Goal: Information Seeking & Learning: Compare options

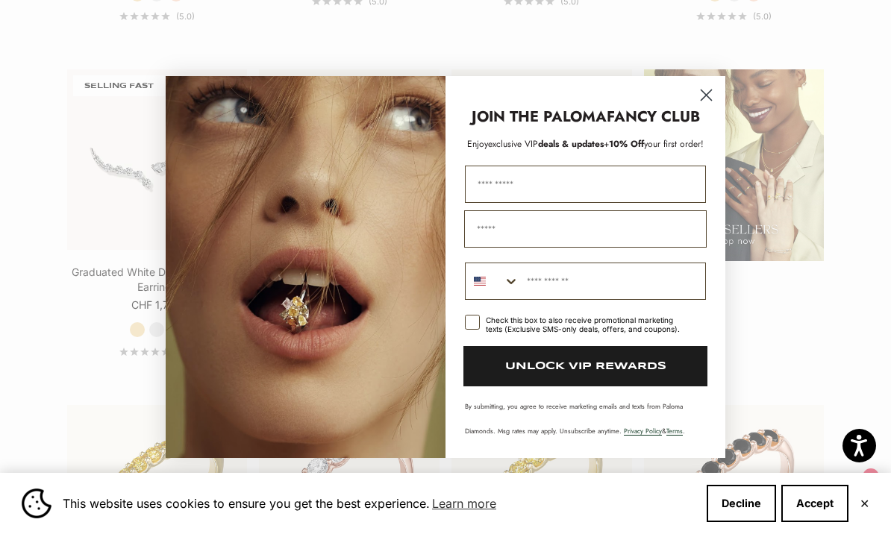
scroll to position [1703, 0]
click at [700, 107] on circle "Close dialog" at bounding box center [706, 95] width 25 height 25
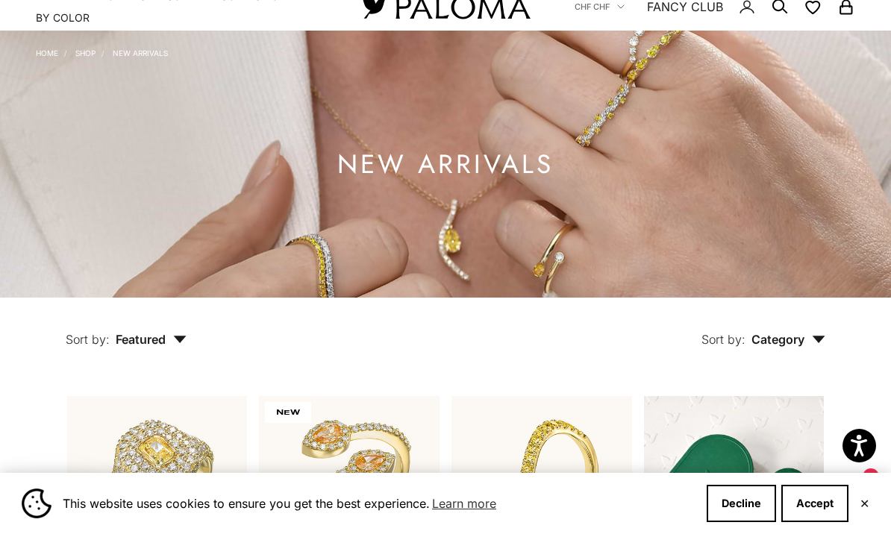
scroll to position [0, 0]
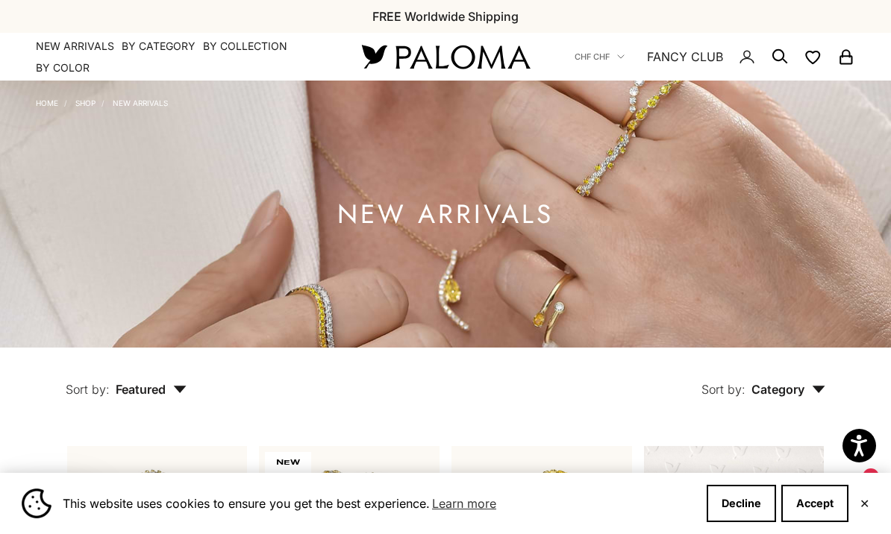
click at [81, 107] on link "Shop" at bounding box center [85, 102] width 20 height 9
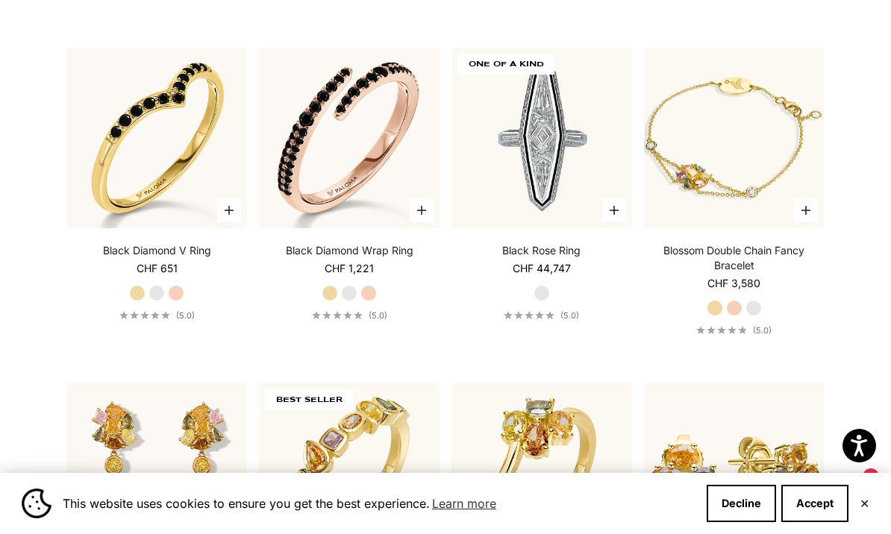
scroll to position [2884, 0]
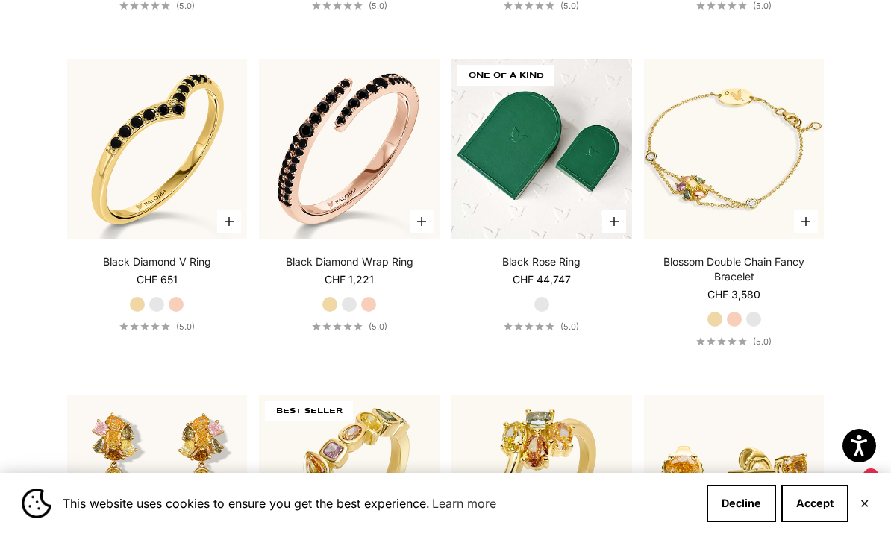
click at [551, 183] on img at bounding box center [541, 149] width 181 height 181
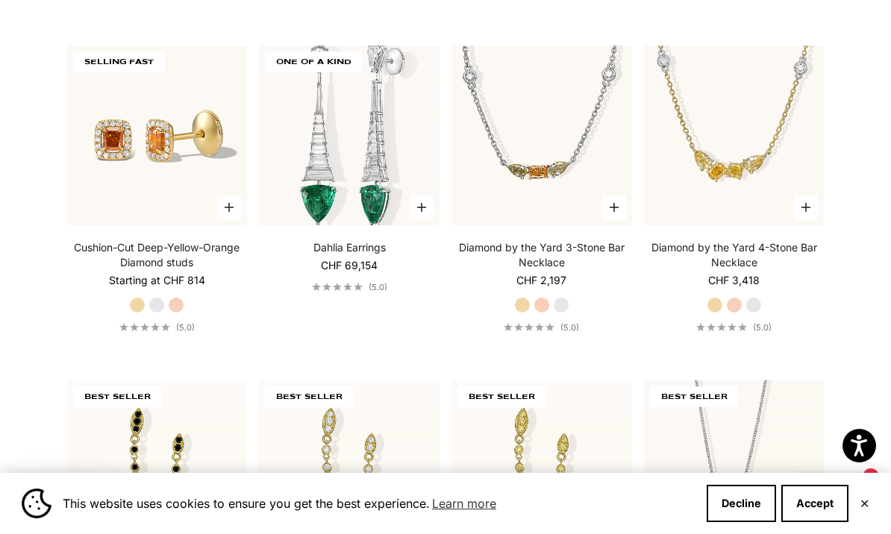
scroll to position [4551, 0]
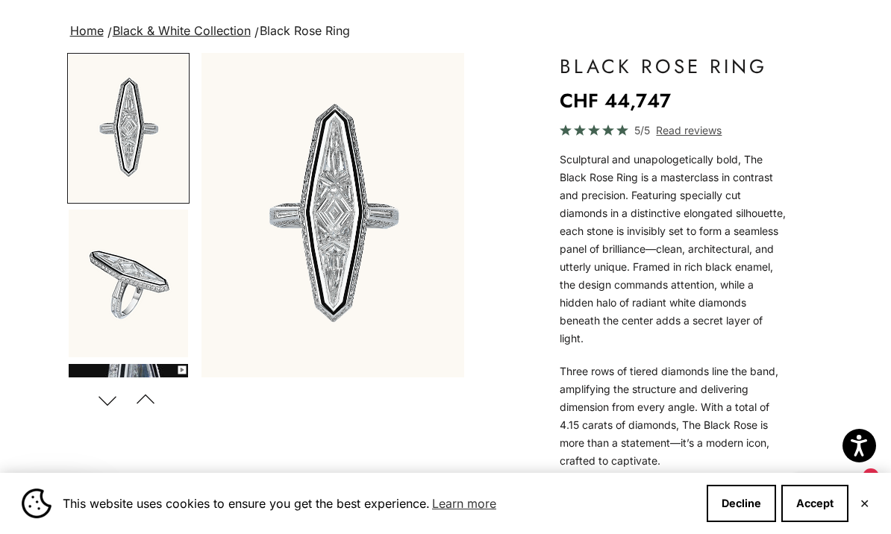
scroll to position [90, 0]
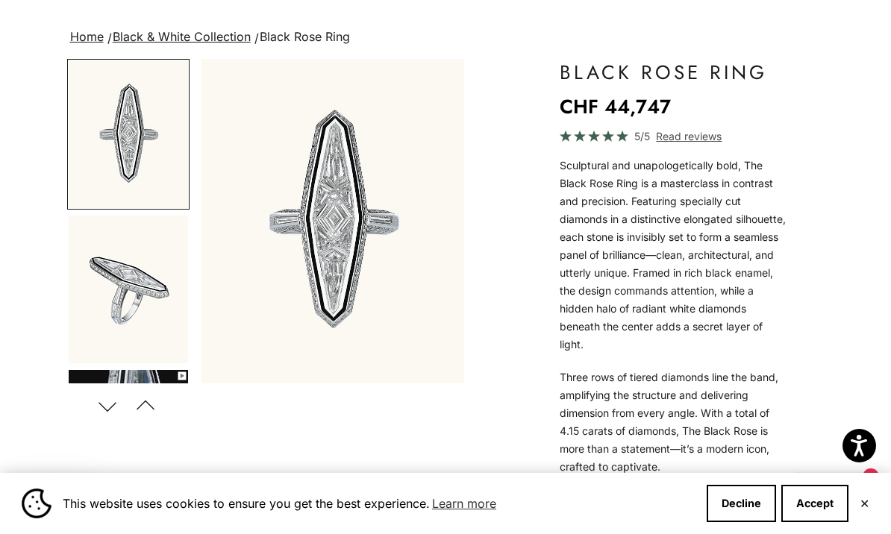
click at [347, 272] on img "Item 1 of 7" at bounding box center [332, 221] width 263 height 324
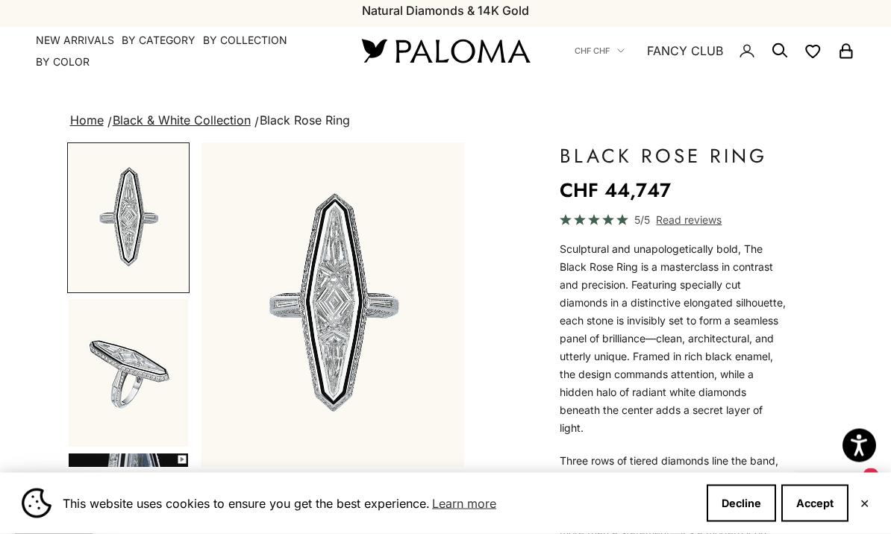
scroll to position [0, 0]
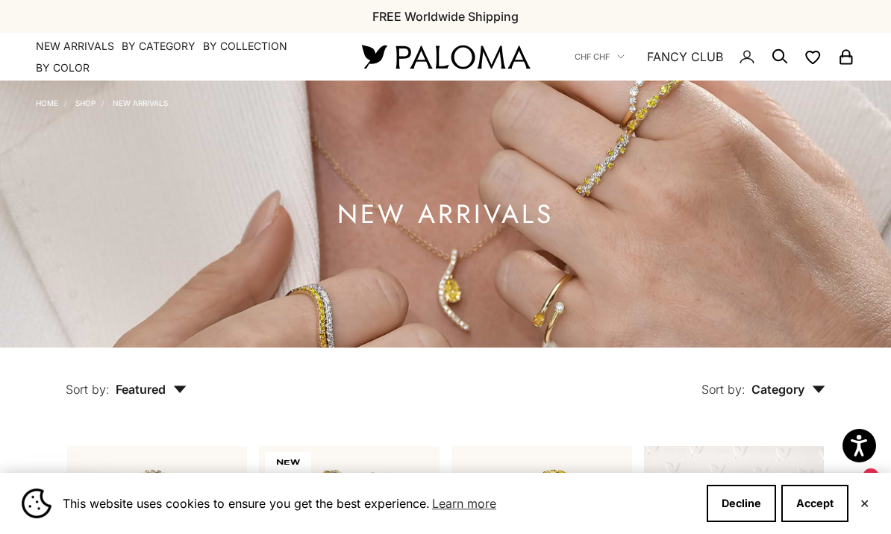
click at [81, 99] on link "Shop" at bounding box center [85, 102] width 20 height 9
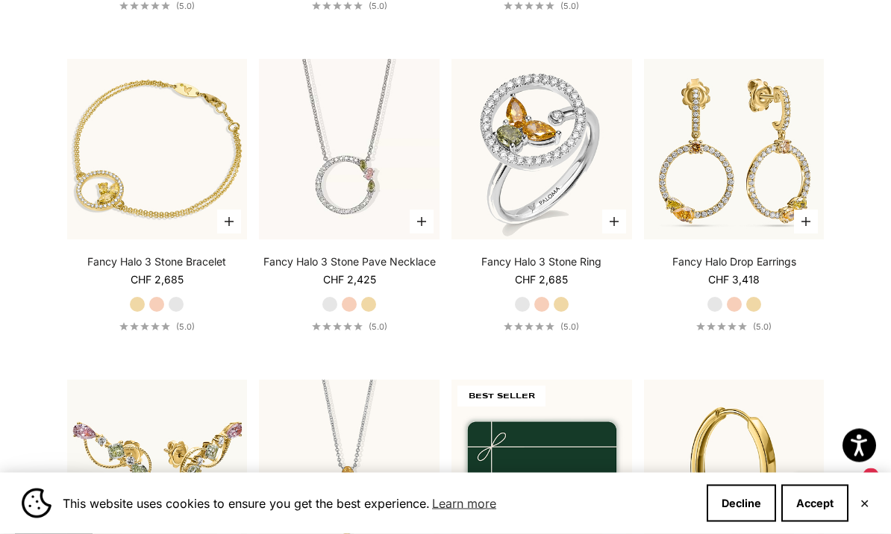
scroll to position [5217, 0]
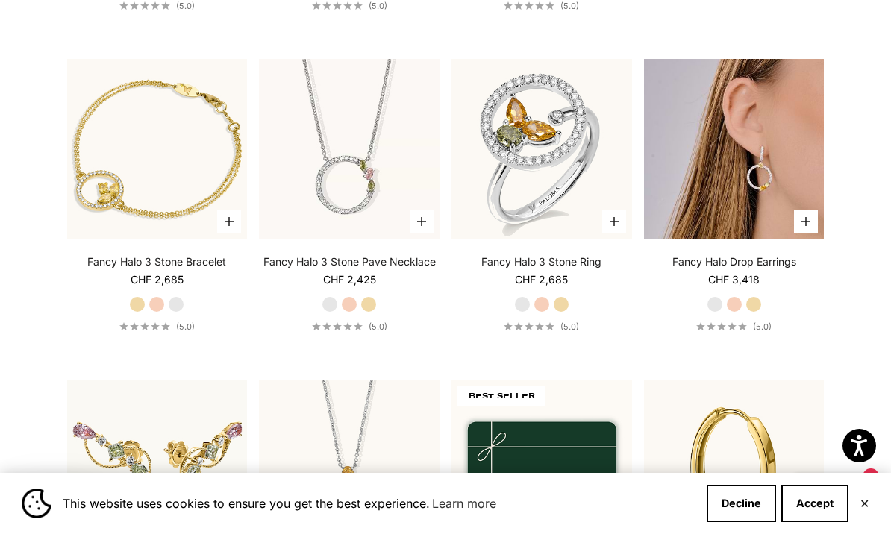
click at [761, 208] on img at bounding box center [734, 149] width 181 height 181
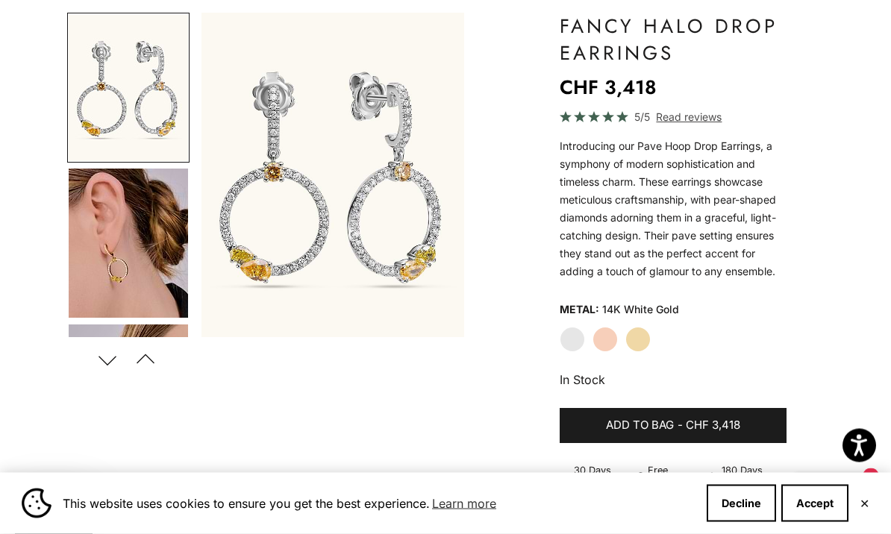
scroll to position [139, 0]
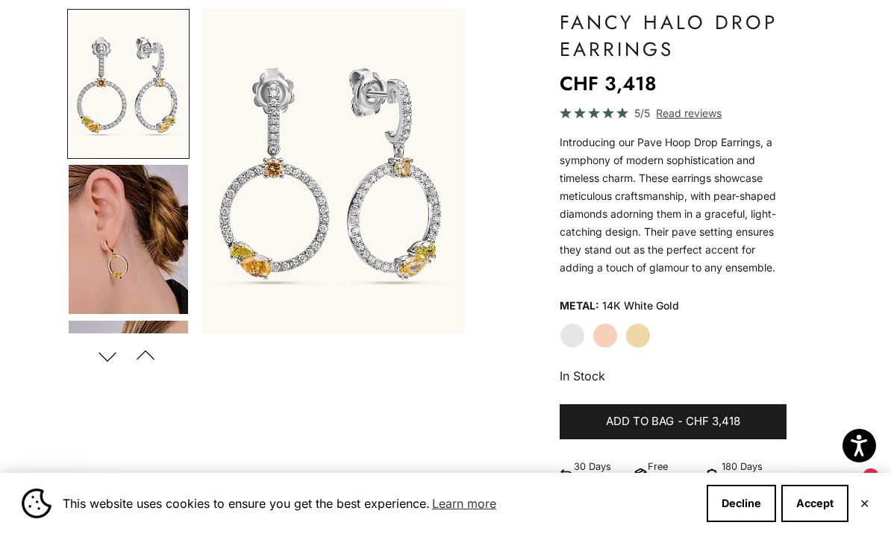
click at [98, 347] on button "Next" at bounding box center [108, 356] width 34 height 34
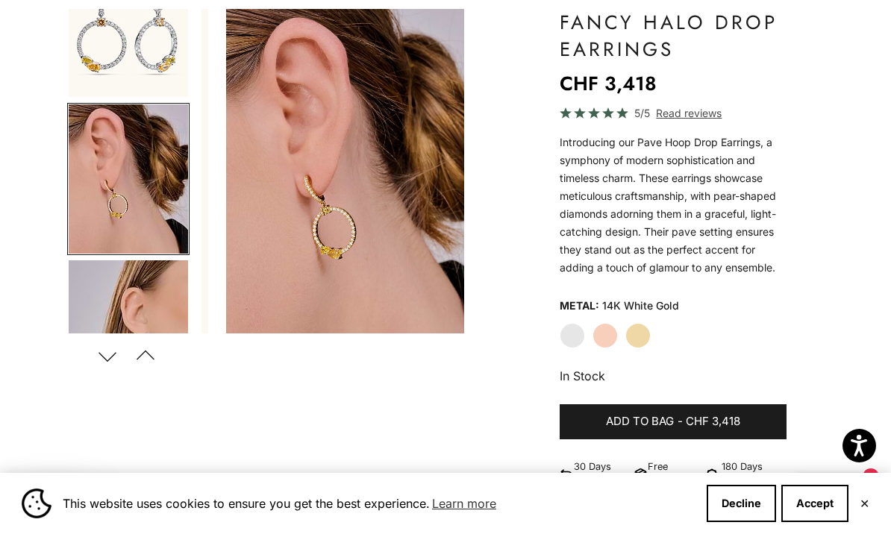
scroll to position [66, 0]
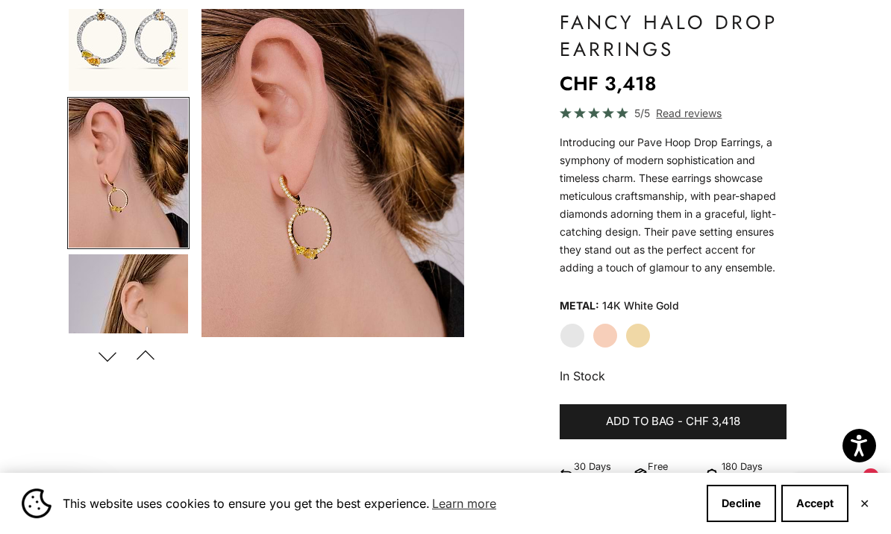
click at [113, 340] on button "Next" at bounding box center [108, 356] width 34 height 34
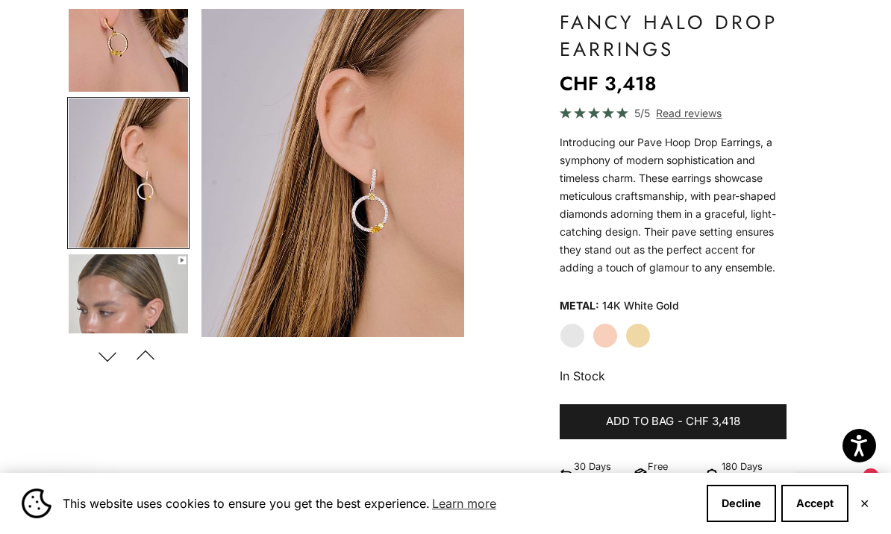
scroll to position [222, 0]
click at [110, 342] on button "Next" at bounding box center [108, 356] width 34 height 34
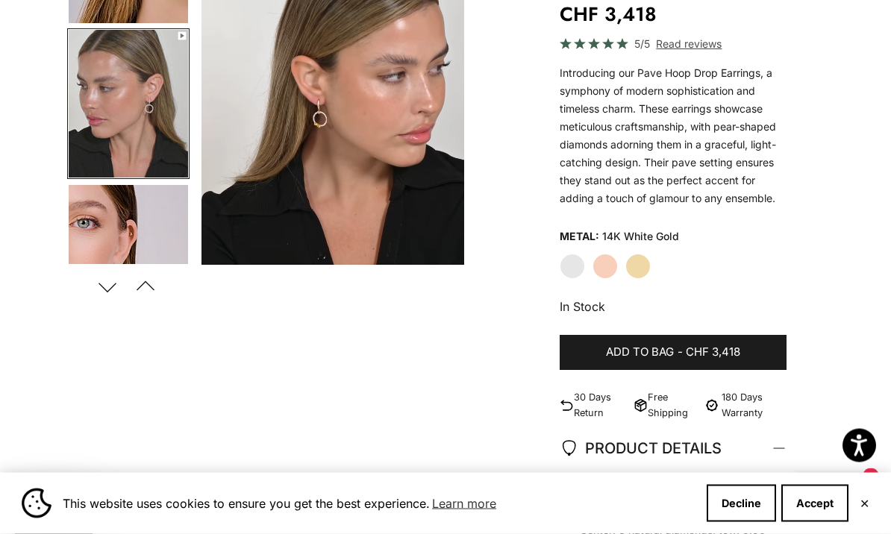
scroll to position [206, 0]
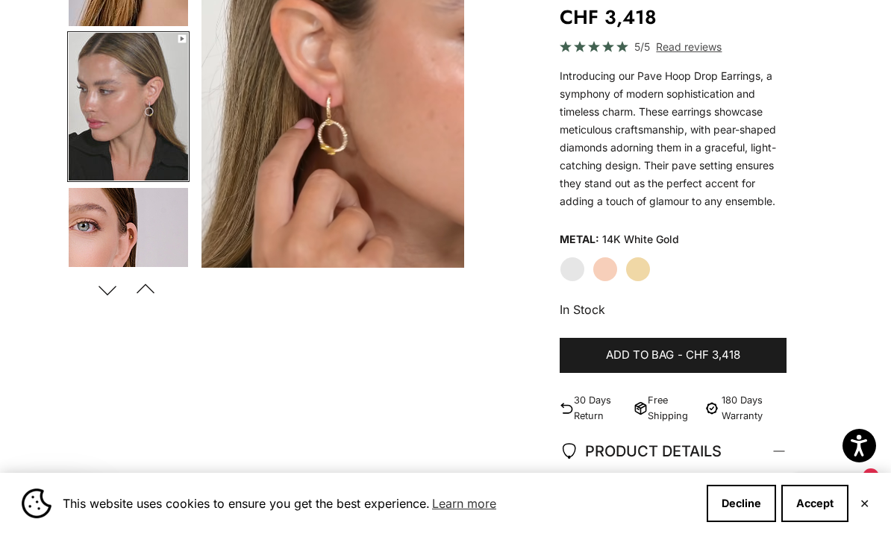
click at [600, 271] on label "Rose Gold" at bounding box center [604, 269] width 25 height 25
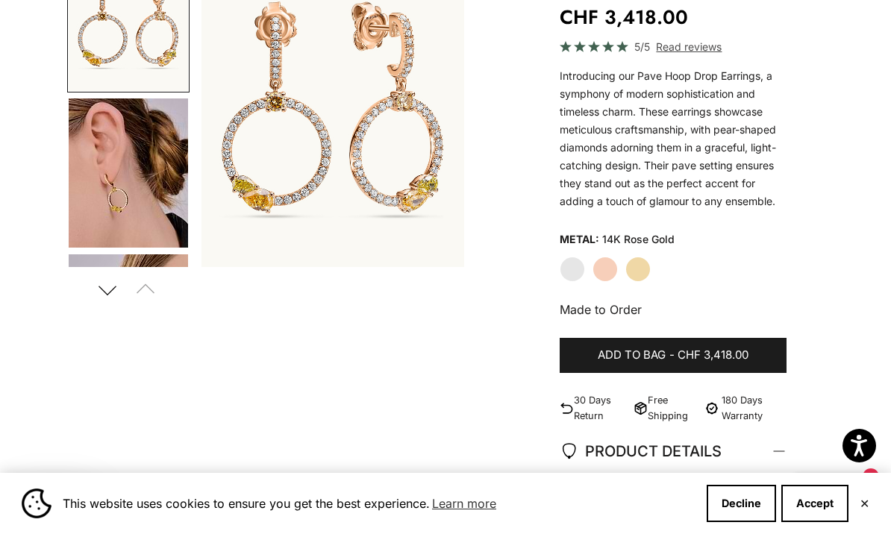
click at [633, 266] on label "Yellow Gold" at bounding box center [637, 269] width 25 height 25
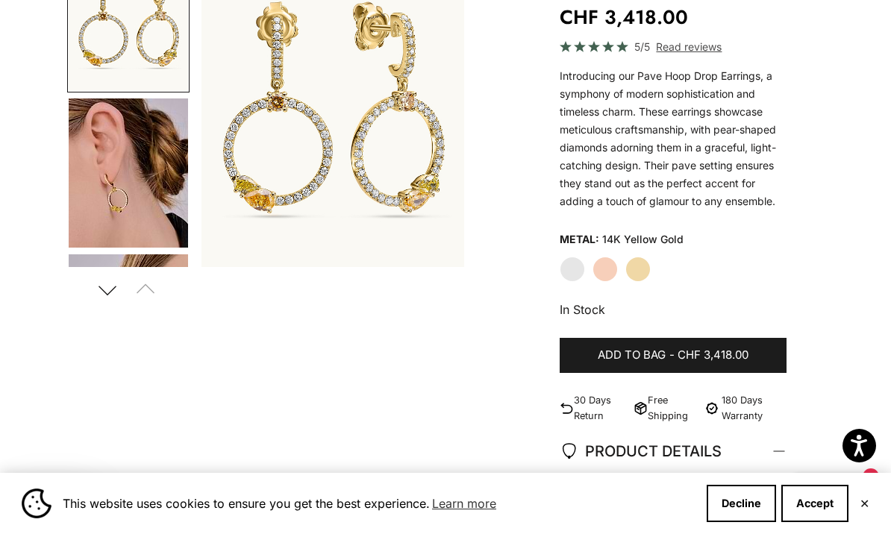
click at [611, 265] on label "Rose Gold" at bounding box center [604, 269] width 25 height 25
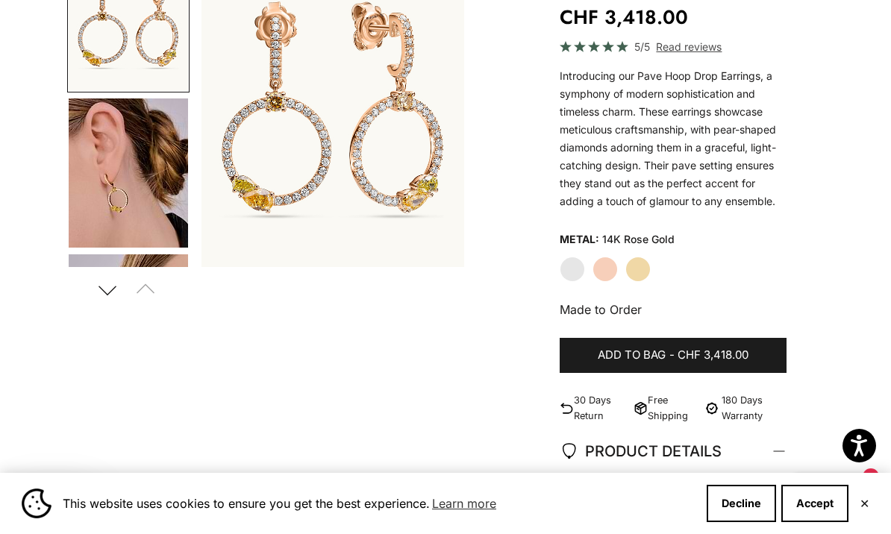
click at [644, 267] on label "Yellow Gold" at bounding box center [637, 269] width 25 height 25
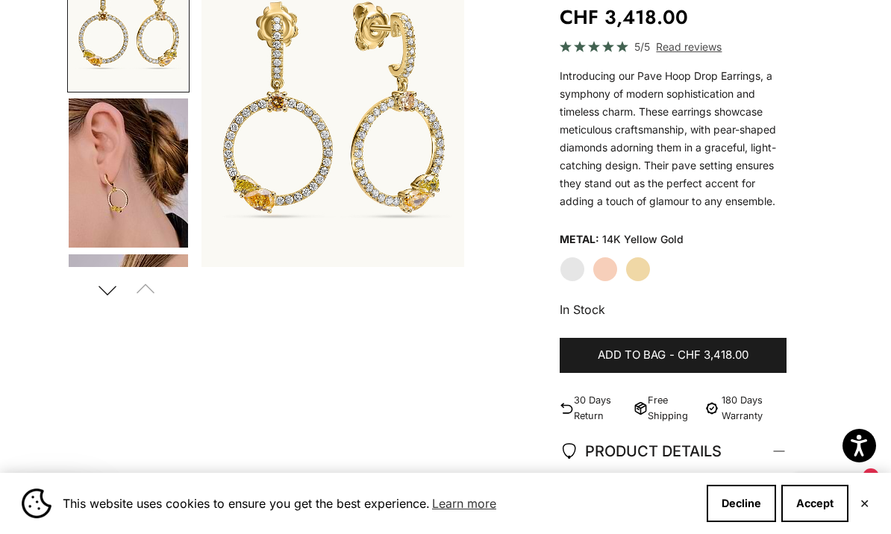
click at [609, 273] on label "Rose Gold" at bounding box center [604, 269] width 25 height 25
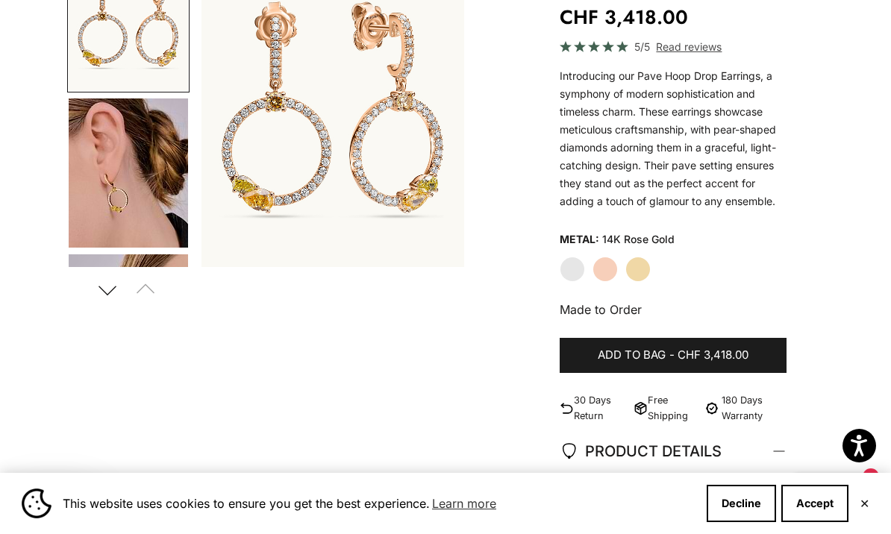
click at [571, 271] on label "White Gold" at bounding box center [571, 269] width 25 height 25
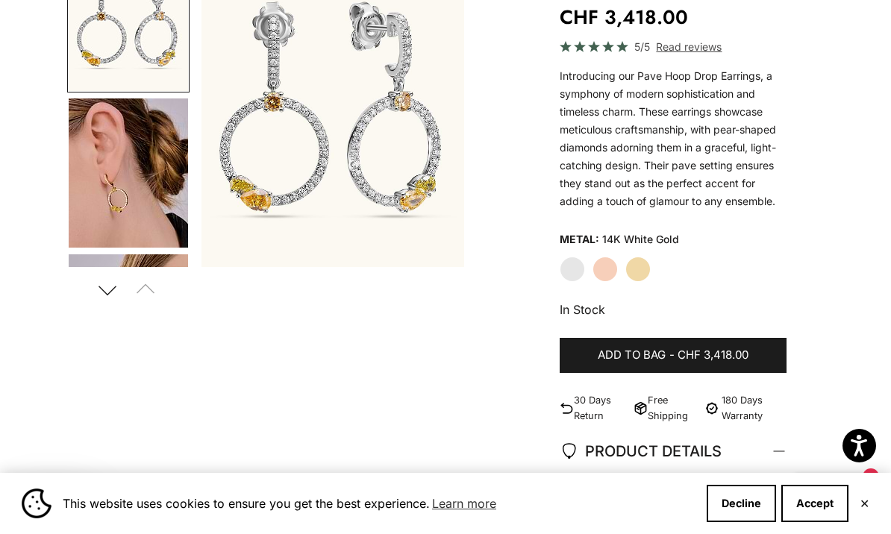
click at [606, 266] on label "Rose Gold" at bounding box center [604, 269] width 25 height 25
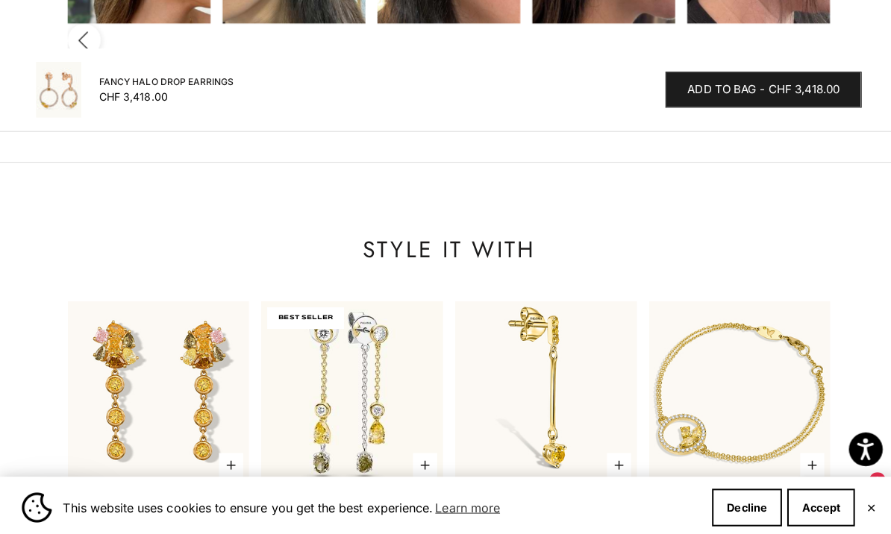
scroll to position [1912, 0]
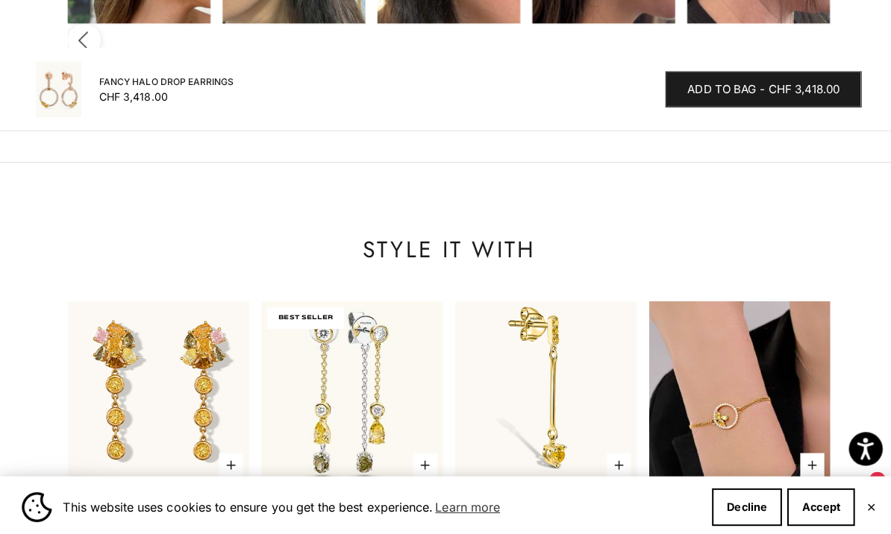
click at [718, 299] on img at bounding box center [734, 389] width 181 height 181
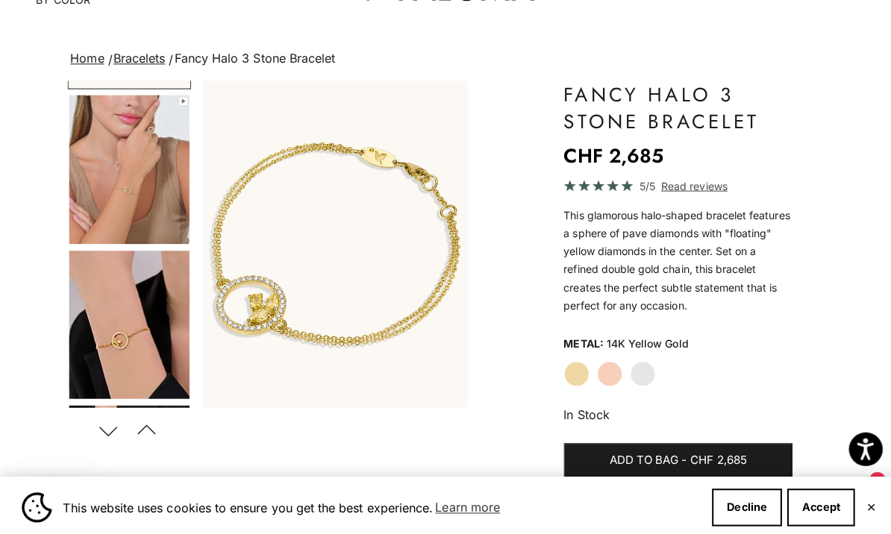
scroll to position [71, 0]
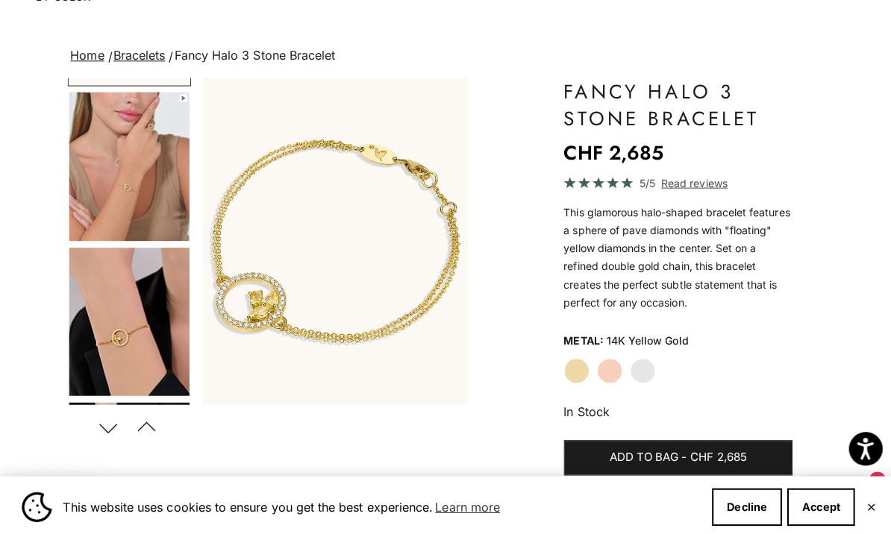
click at [599, 372] on label "Rose Gold" at bounding box center [604, 368] width 25 height 25
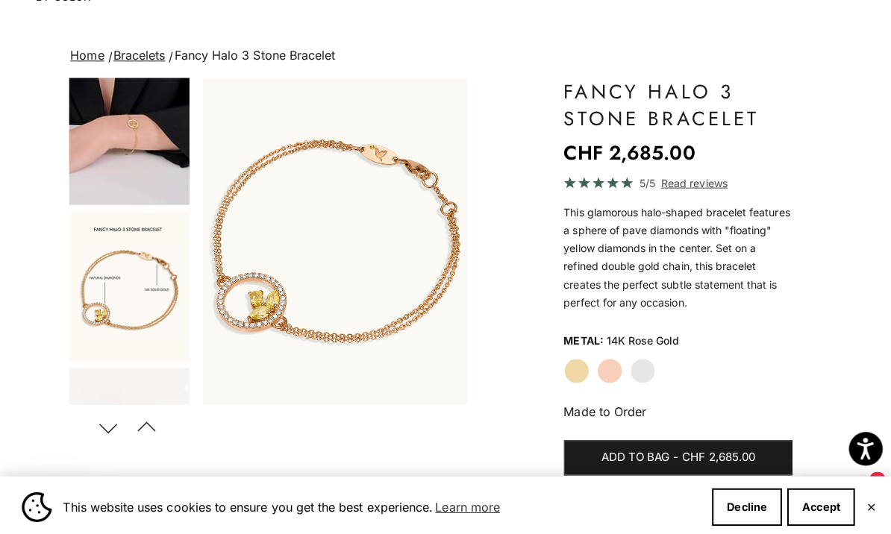
scroll to position [486, 0]
click at [112, 276] on img "Go to item 9" at bounding box center [128, 284] width 119 height 148
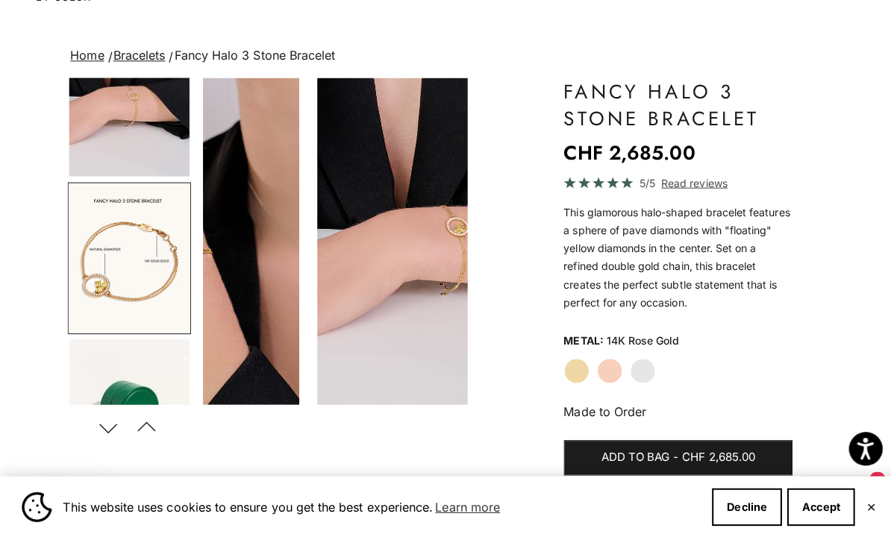
scroll to position [0, 1123]
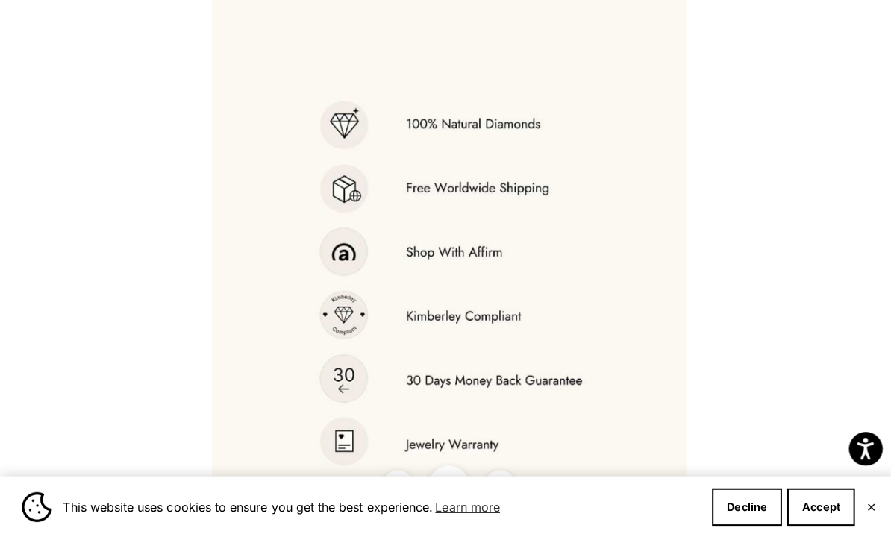
click at [806, 155] on div at bounding box center [445, 267] width 891 height 534
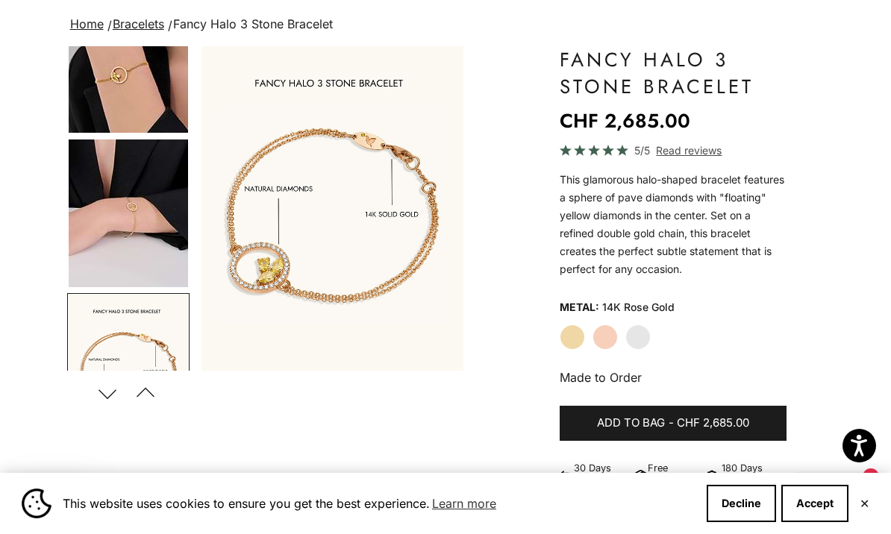
scroll to position [371, 0]
click at [104, 224] on img "Go to item 6" at bounding box center [128, 213] width 119 height 148
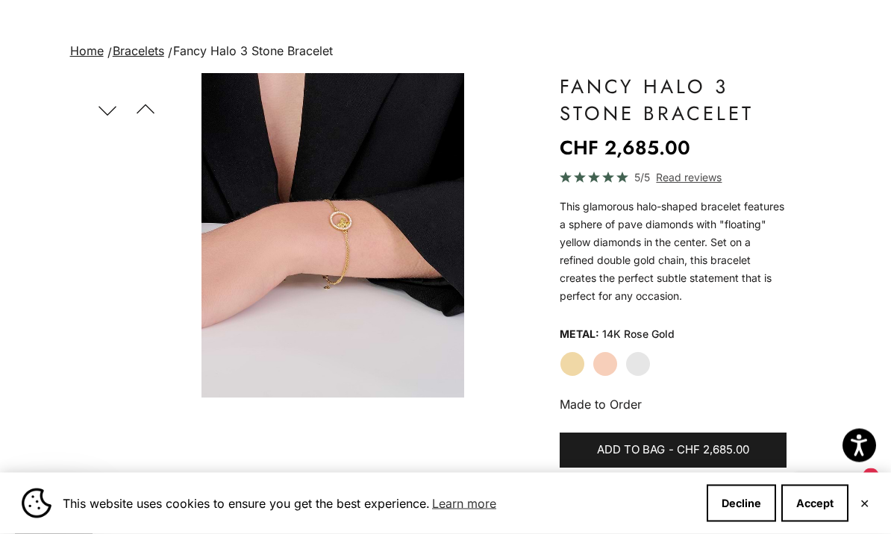
scroll to position [0, 0]
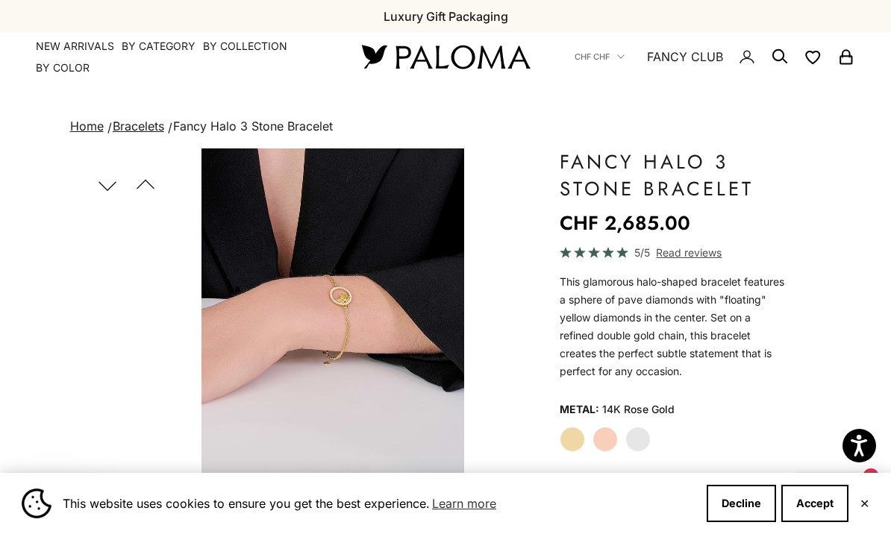
click at [131, 127] on link "Bracelets" at bounding box center [138, 126] width 51 height 15
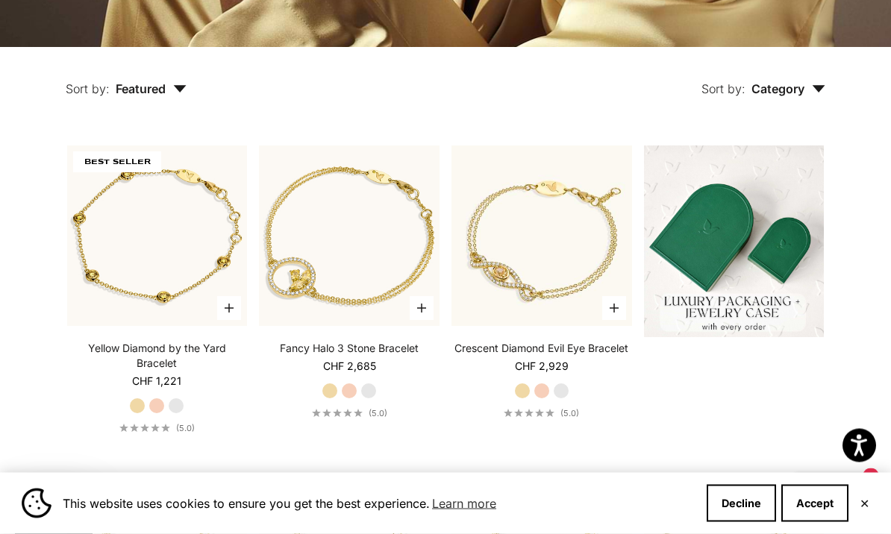
scroll to position [308, 0]
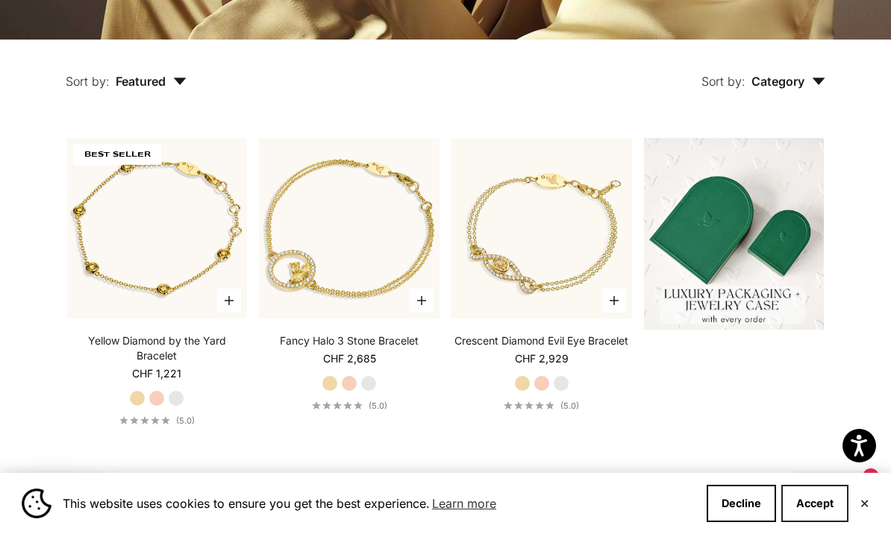
click at [811, 522] on button "Accept" at bounding box center [814, 503] width 67 height 37
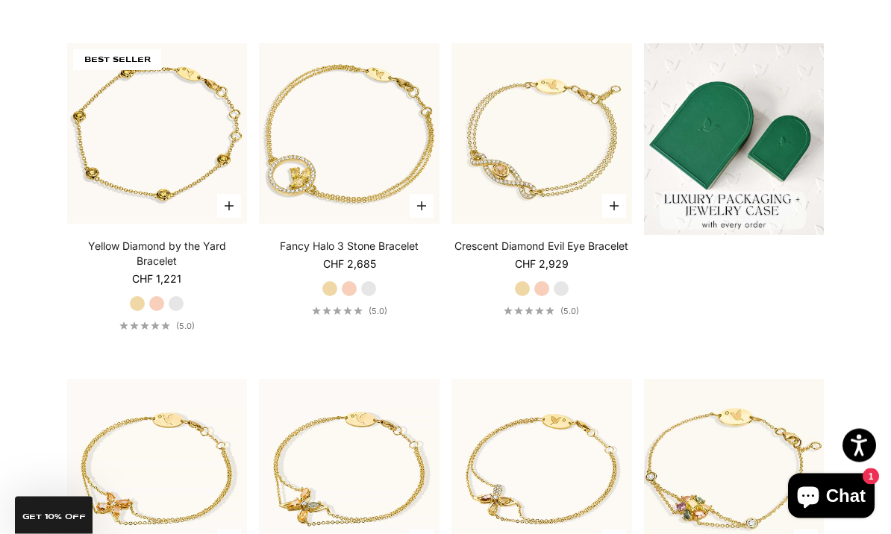
scroll to position [403, 0]
click at [547, 297] on label "Rose Gold" at bounding box center [541, 288] width 16 height 16
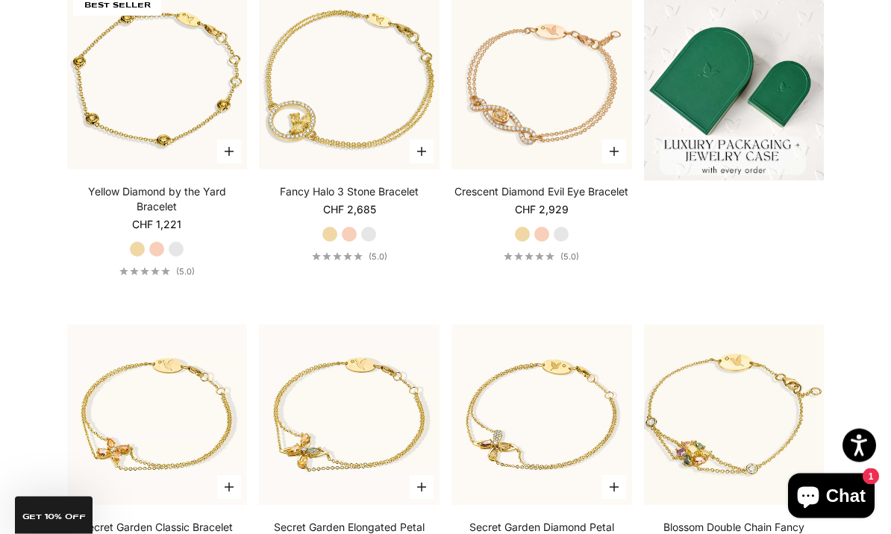
click at [563, 243] on label "White Gold" at bounding box center [561, 235] width 16 height 16
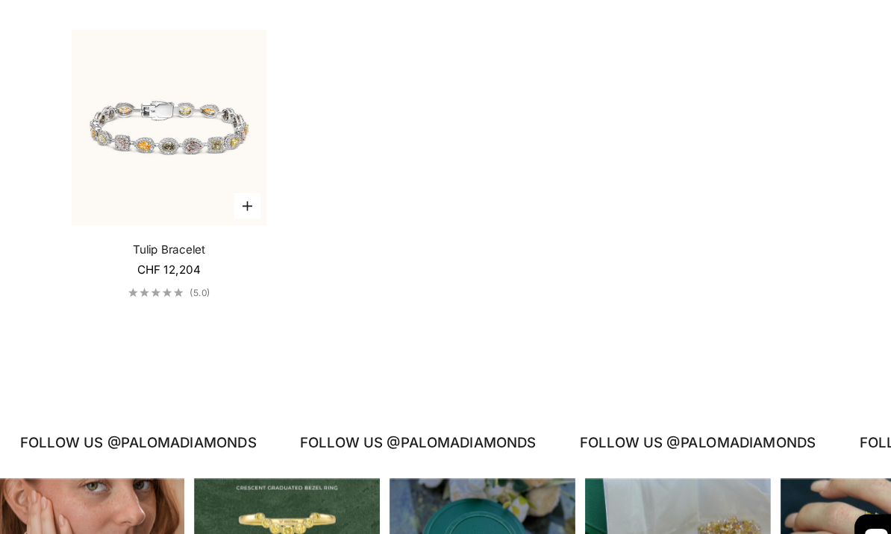
scroll to position [1090, 0]
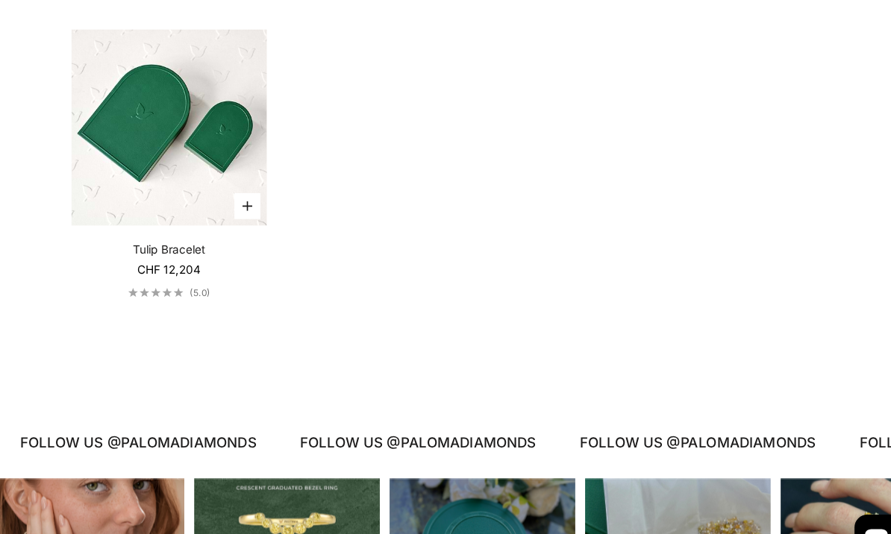
click at [148, 172] on img at bounding box center [157, 117] width 181 height 181
click at [130, 113] on img at bounding box center [157, 117] width 181 height 181
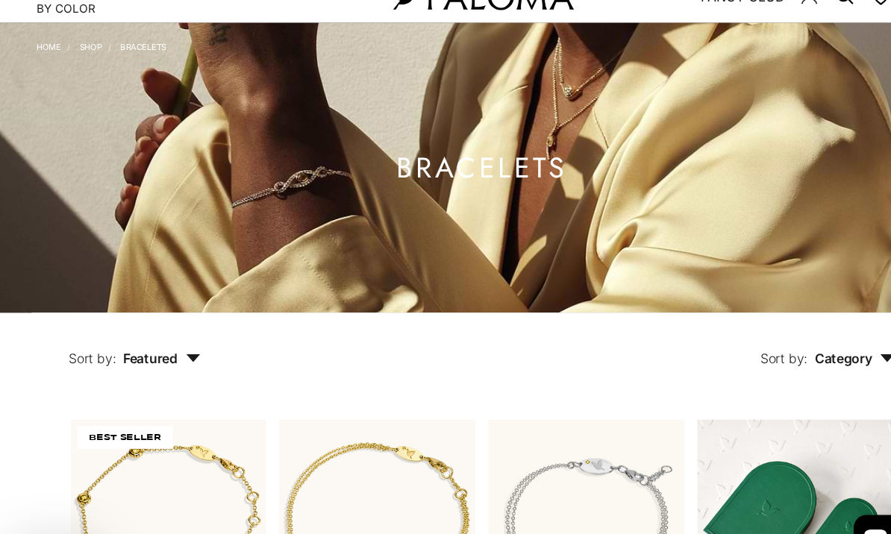
scroll to position [0, 0]
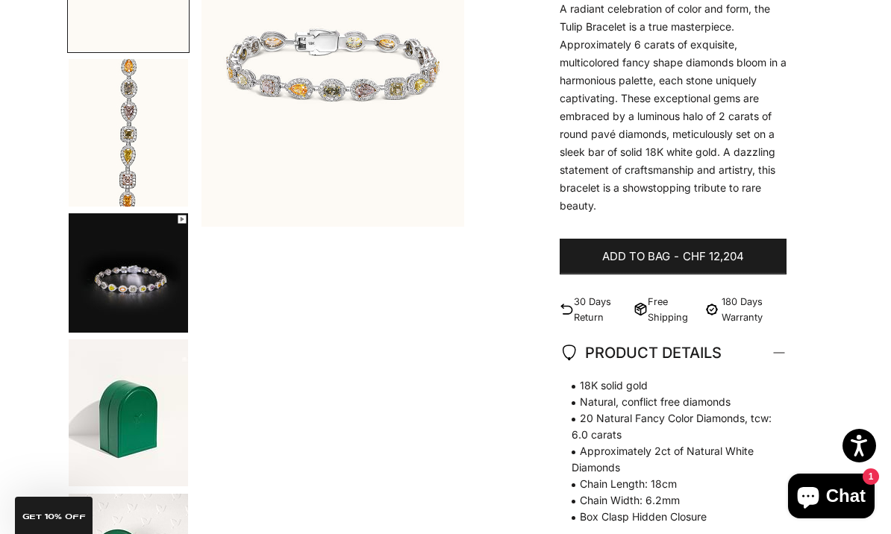
scroll to position [270, 0]
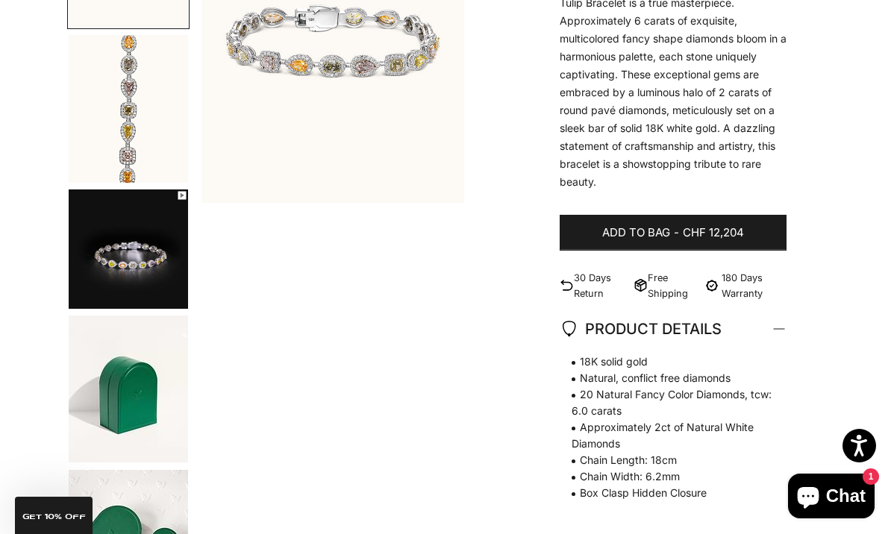
click at [126, 251] on img "Go to item 3" at bounding box center [128, 248] width 119 height 119
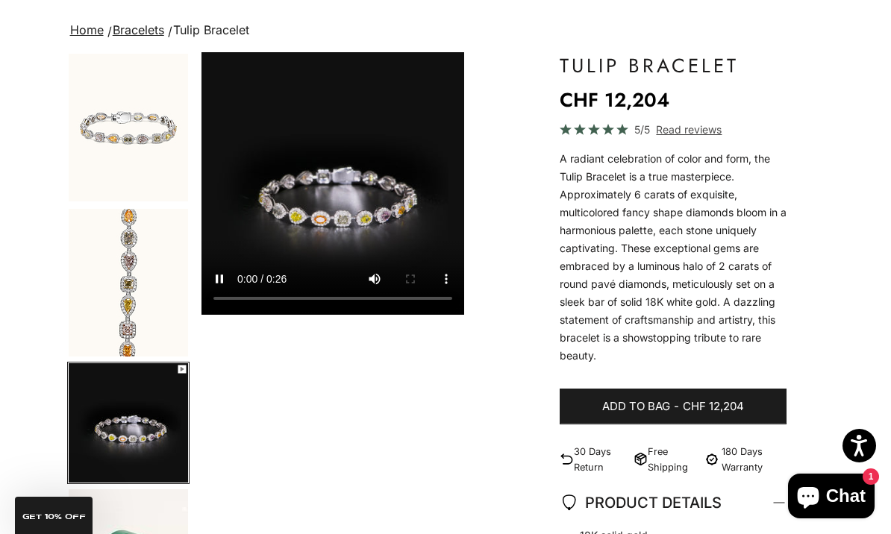
scroll to position [98, 0]
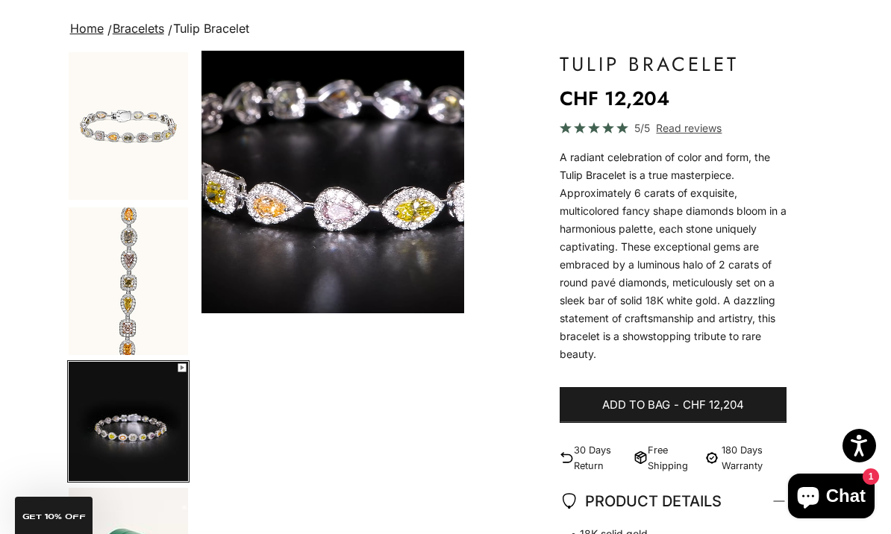
click at [431, 243] on video "Tulip Bracelet" at bounding box center [332, 182] width 263 height 263
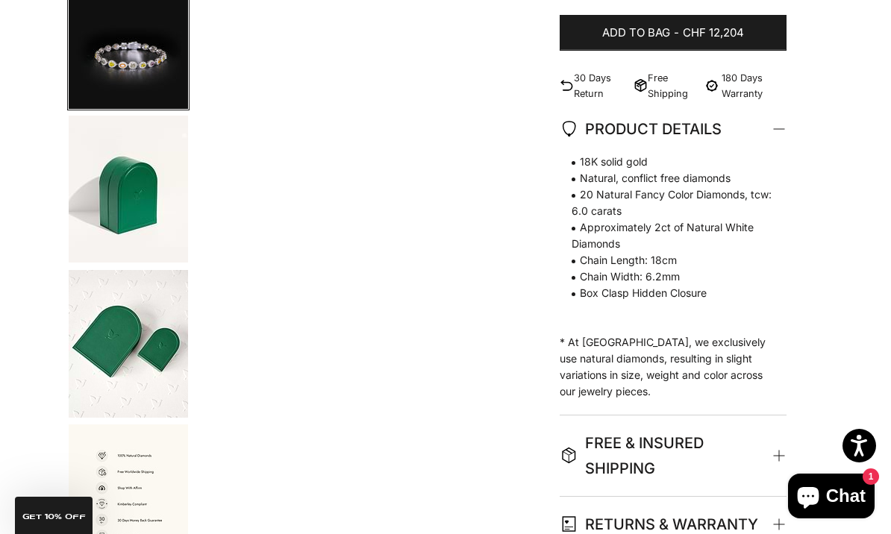
scroll to position [421, 0]
